Goal: Task Accomplishment & Management: Use online tool/utility

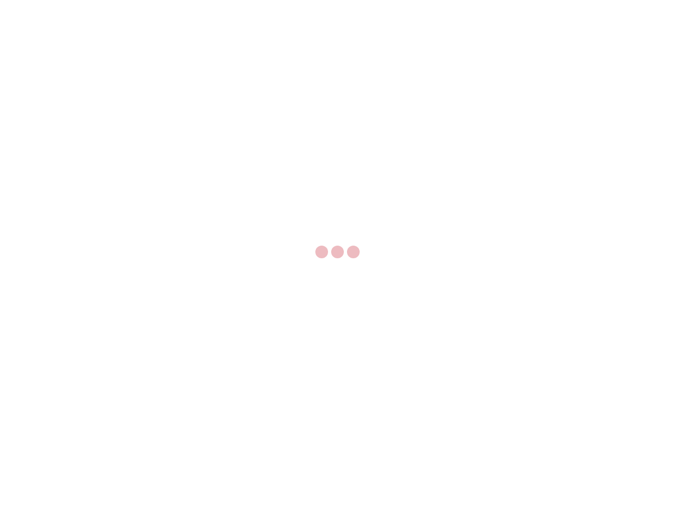
select select "US"
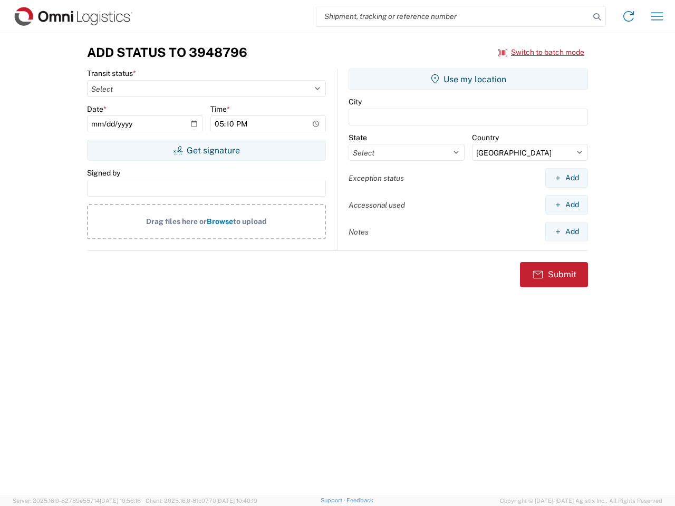
click at [453, 16] on input "search" at bounding box center [452, 16] width 273 height 20
click at [597, 17] on icon at bounding box center [596, 16] width 15 height 15
click at [629, 16] on icon at bounding box center [628, 16] width 17 height 17
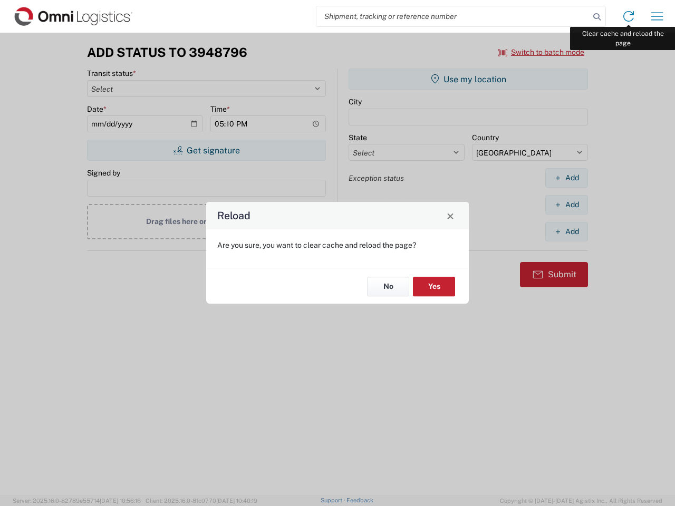
click at [657, 16] on div "Reload Are you sure, you want to clear cache and reload the page? No Yes" at bounding box center [337, 253] width 675 height 506
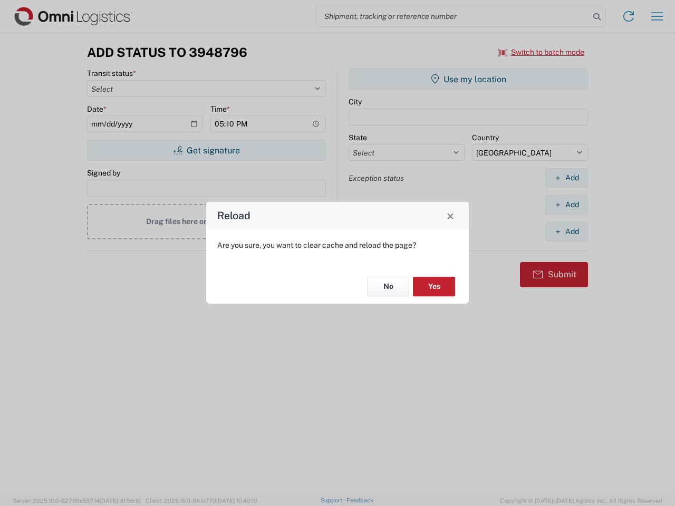
click at [542, 52] on div "Reload Are you sure, you want to clear cache and reload the page? No Yes" at bounding box center [337, 253] width 675 height 506
click at [206, 150] on div "Reload Are you sure, you want to clear cache and reload the page? No Yes" at bounding box center [337, 253] width 675 height 506
click at [468, 79] on div "Reload Are you sure, you want to clear cache and reload the page? No Yes" at bounding box center [337, 253] width 675 height 506
click at [566, 178] on div "Reload Are you sure, you want to clear cache and reload the page? No Yes" at bounding box center [337, 253] width 675 height 506
click at [566, 205] on div "Reload Are you sure, you want to clear cache and reload the page? No Yes" at bounding box center [337, 253] width 675 height 506
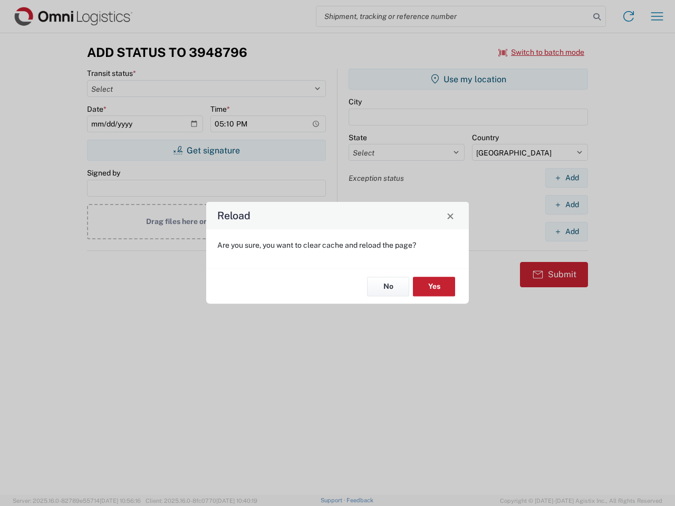
click at [566, 231] on div "Reload Are you sure, you want to clear cache and reload the page? No Yes" at bounding box center [337, 253] width 675 height 506
